Goal: Task Accomplishment & Management: Manage account settings

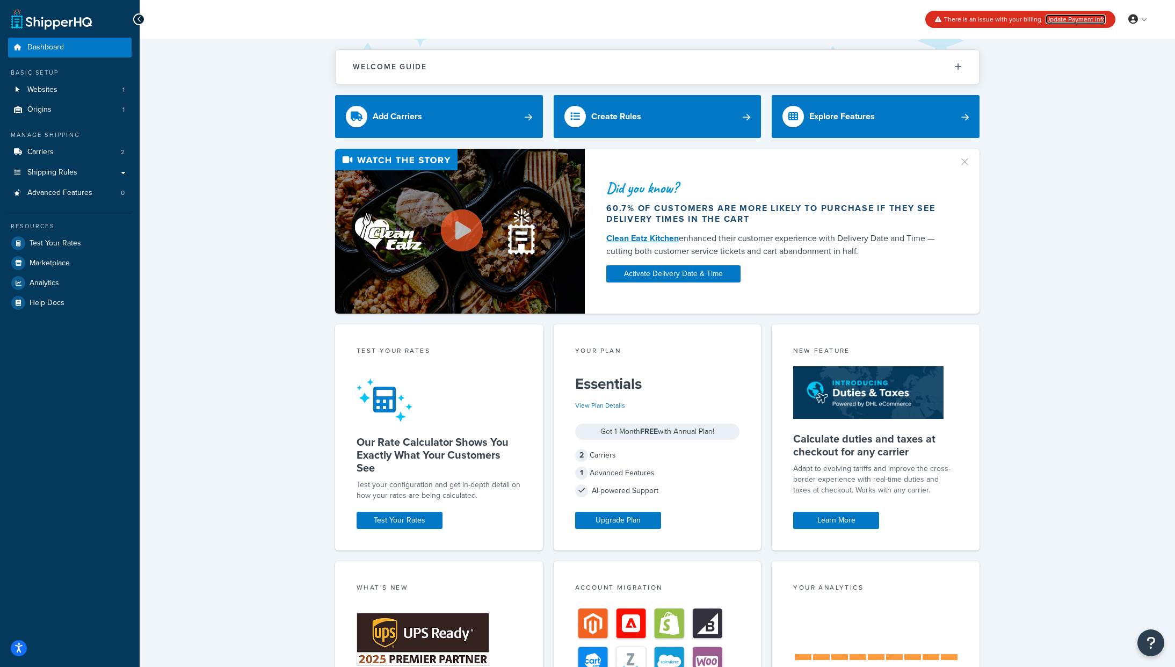
click at [1076, 16] on link "Update Payment Info" at bounding box center [1076, 20] width 60 height 10
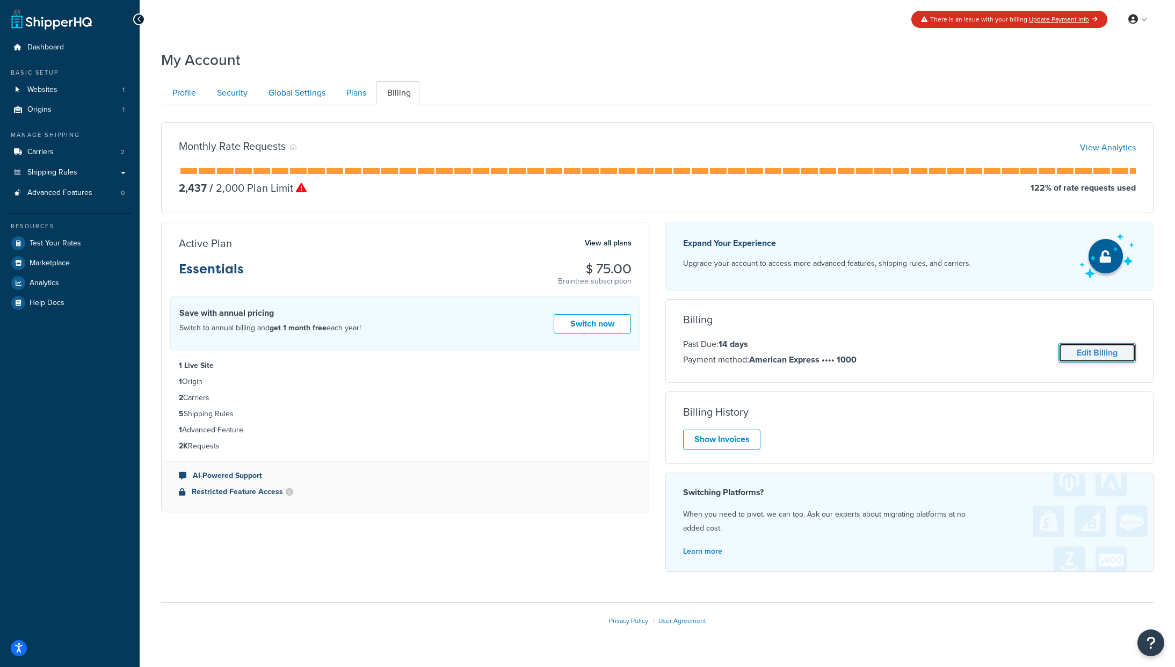
click at [1100, 356] on link "Edit Billing" at bounding box center [1097, 353] width 77 height 20
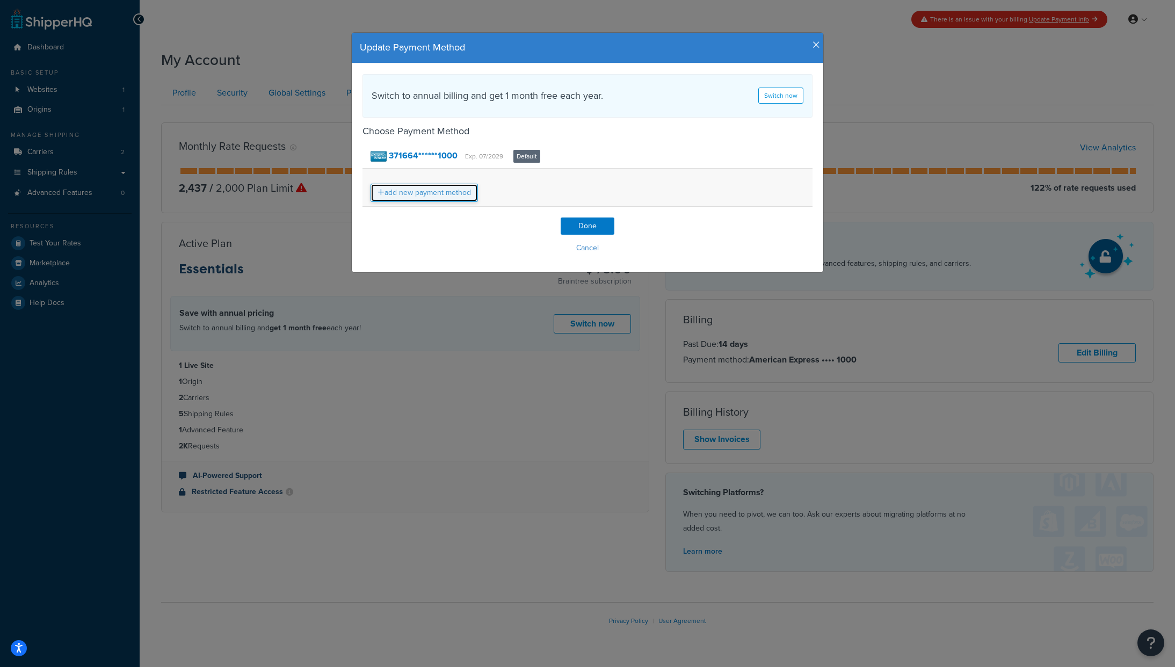
click at [449, 188] on link "add new payment method" at bounding box center [424, 193] width 107 height 18
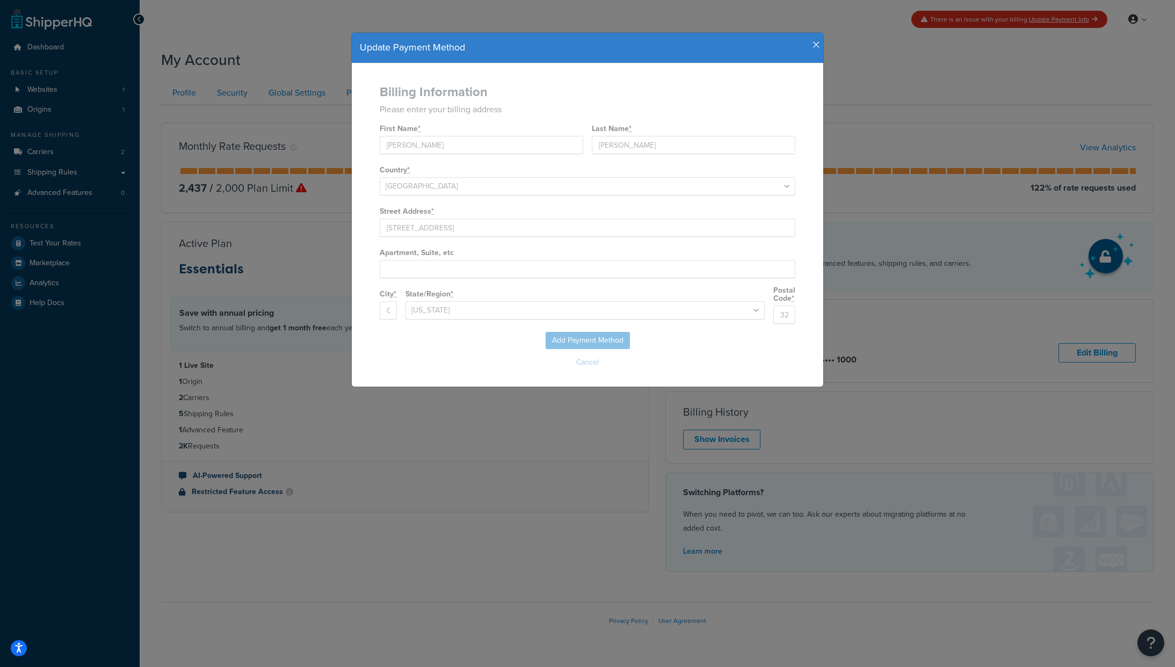
select select "FL"
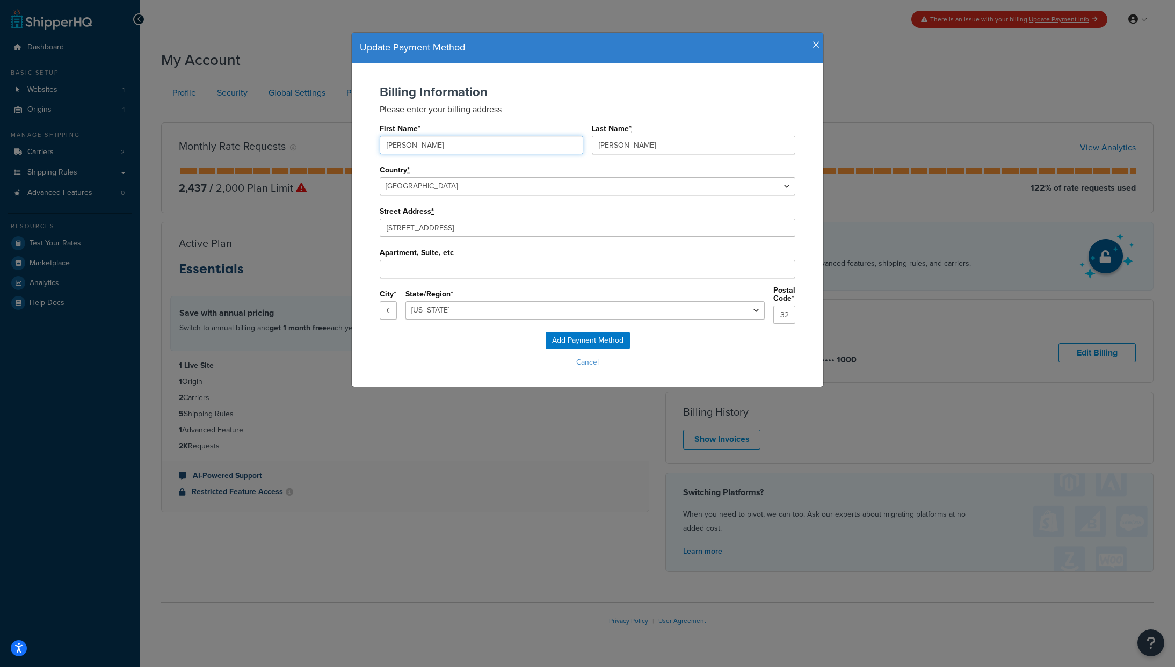
click at [474, 142] on input "scott" at bounding box center [482, 145] width 204 height 18
click at [473, 142] on input "scott" at bounding box center [482, 145] width 204 height 18
type input "matthew"
type input "keddie"
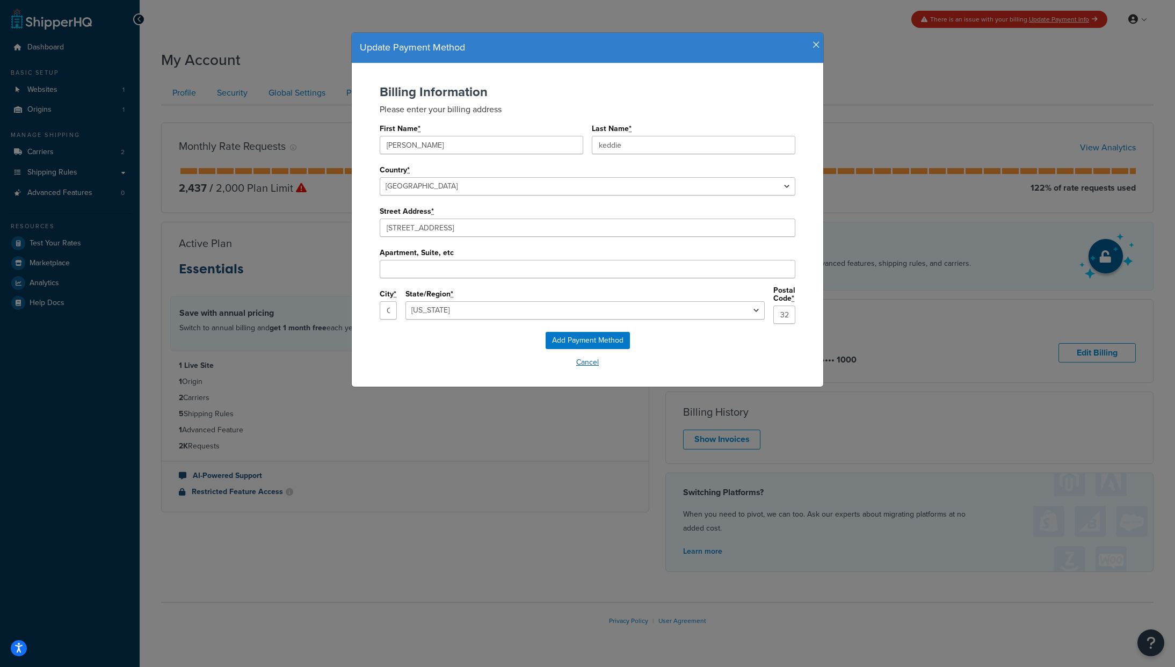
drag, startPoint x: 697, startPoint y: 372, endPoint x: 696, endPoint y: 366, distance: 6.6
click at [697, 372] on div "Billing Information Please enter your billing address First Name * matthew Last…" at bounding box center [588, 224] width 472 height 323
click at [591, 336] on input "Add Payment Method" at bounding box center [588, 340] width 84 height 17
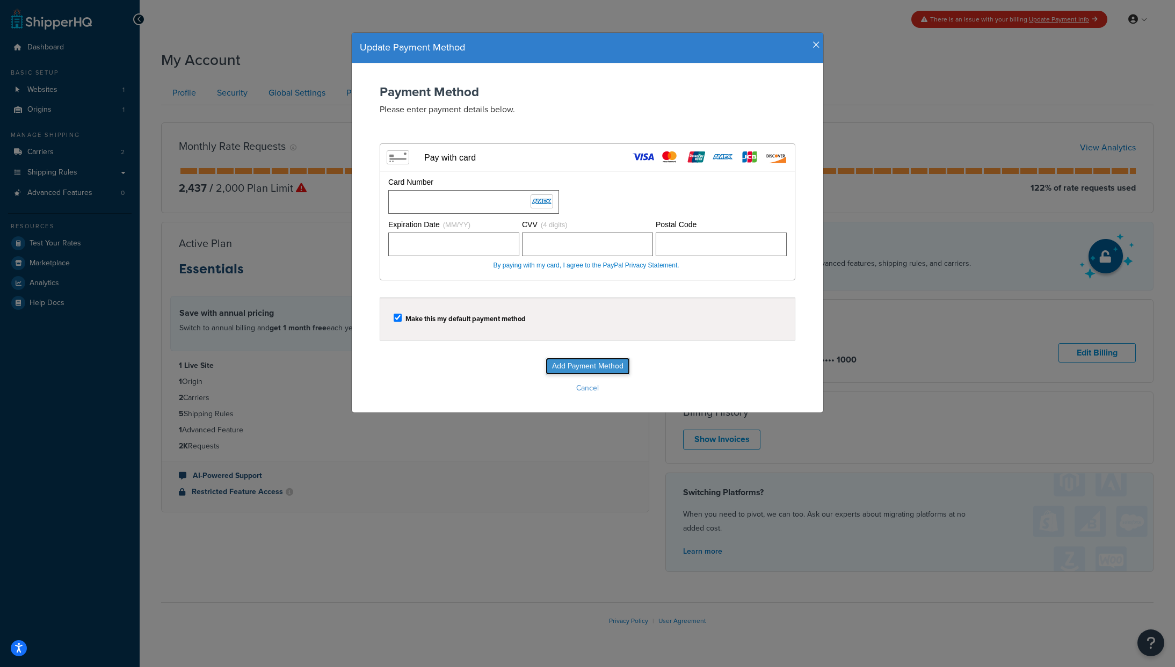
click at [595, 369] on input "Add Payment Method" at bounding box center [588, 366] width 84 height 17
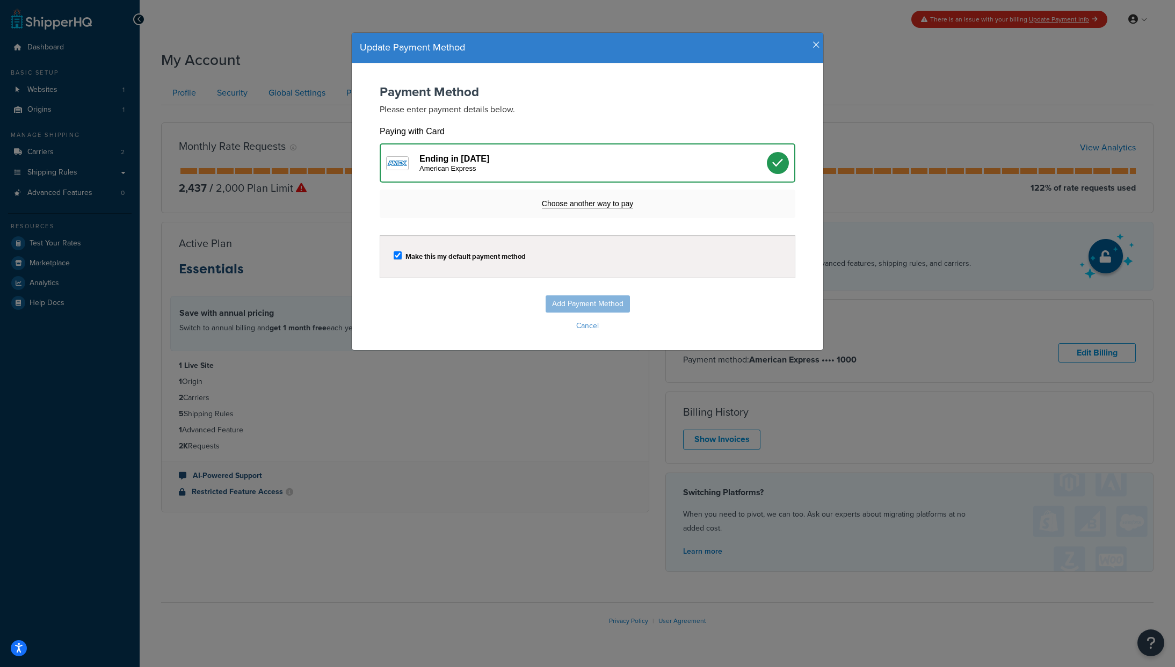
click at [814, 44] on icon "button" at bounding box center [817, 45] width 8 height 10
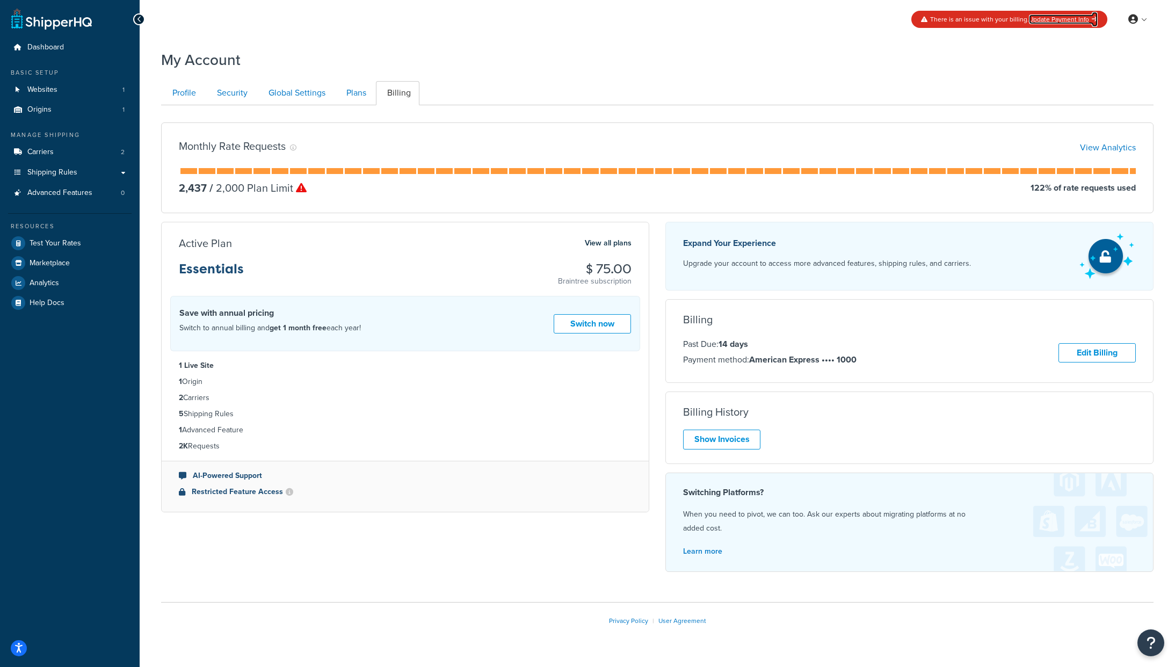
click at [1051, 20] on link "Update Payment Info" at bounding box center [1063, 20] width 69 height 10
click at [360, 95] on link "Plans" at bounding box center [355, 93] width 40 height 24
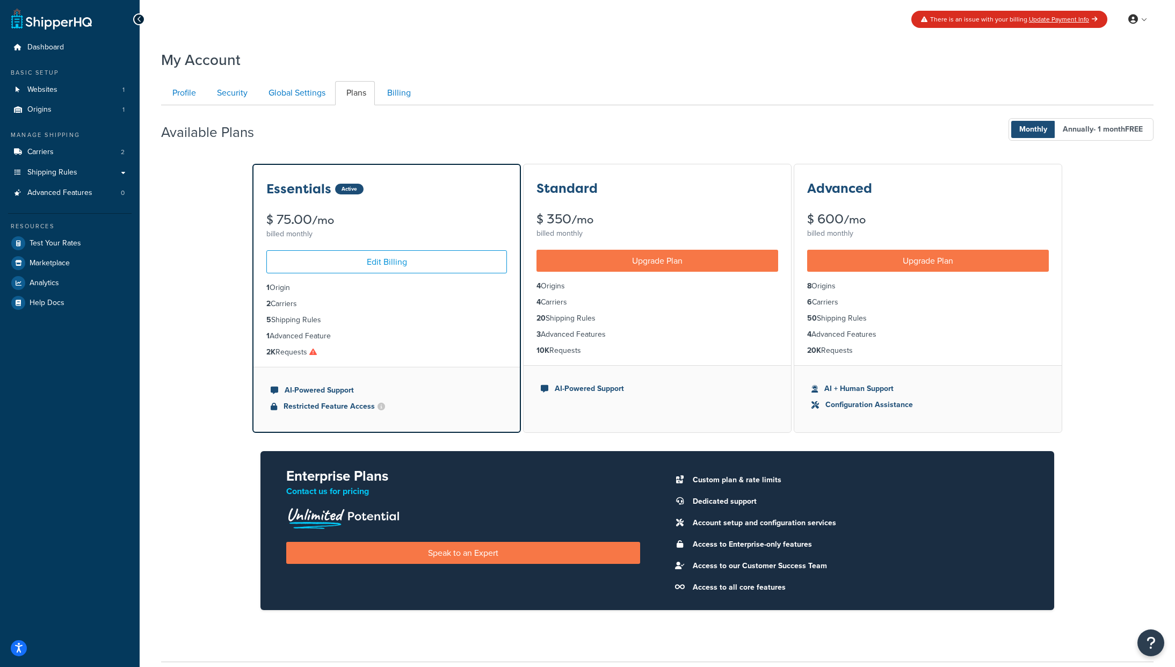
scroll to position [85, 0]
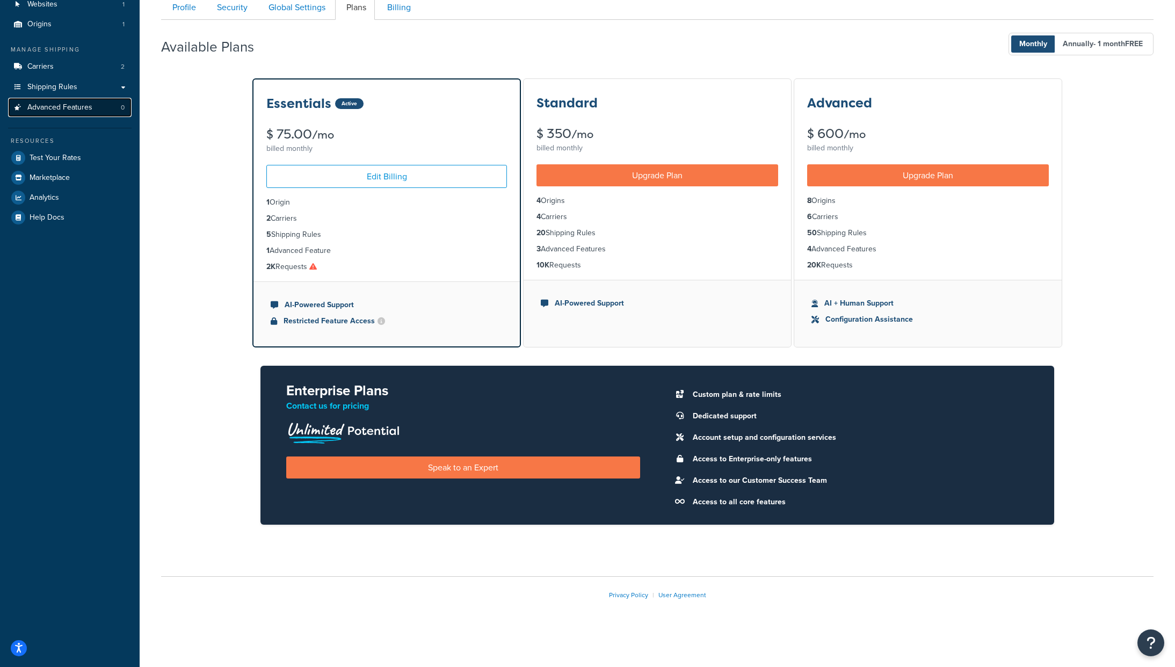
click at [89, 110] on span "Advanced Features" at bounding box center [59, 107] width 65 height 9
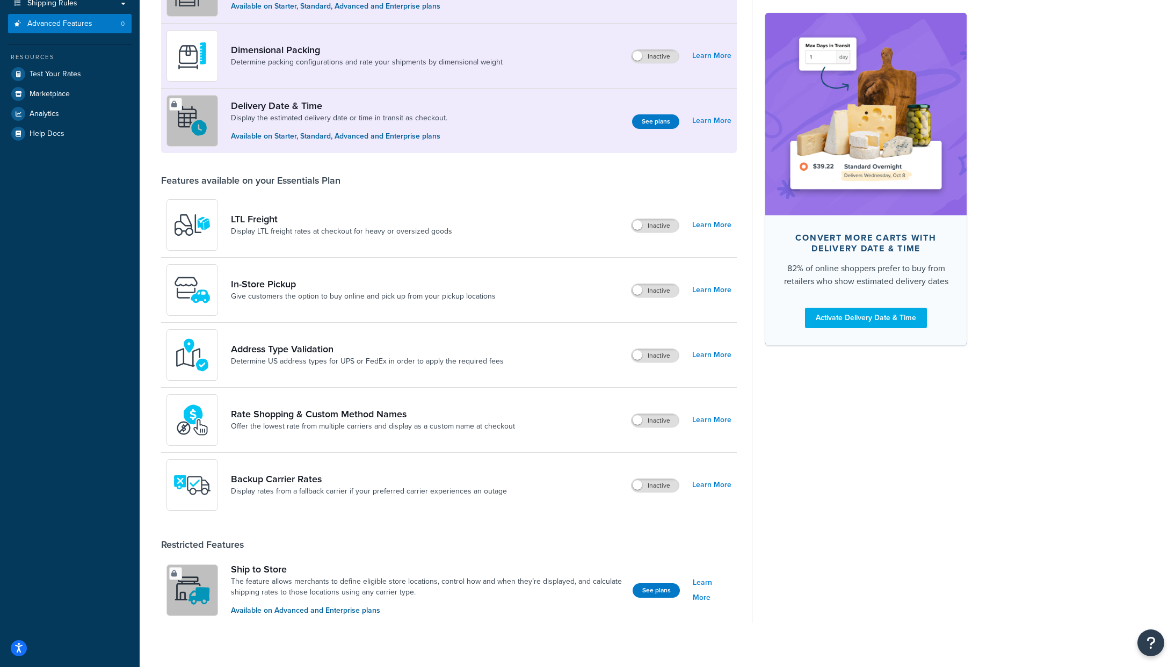
scroll to position [179, 0]
